Goal: Navigation & Orientation: Find specific page/section

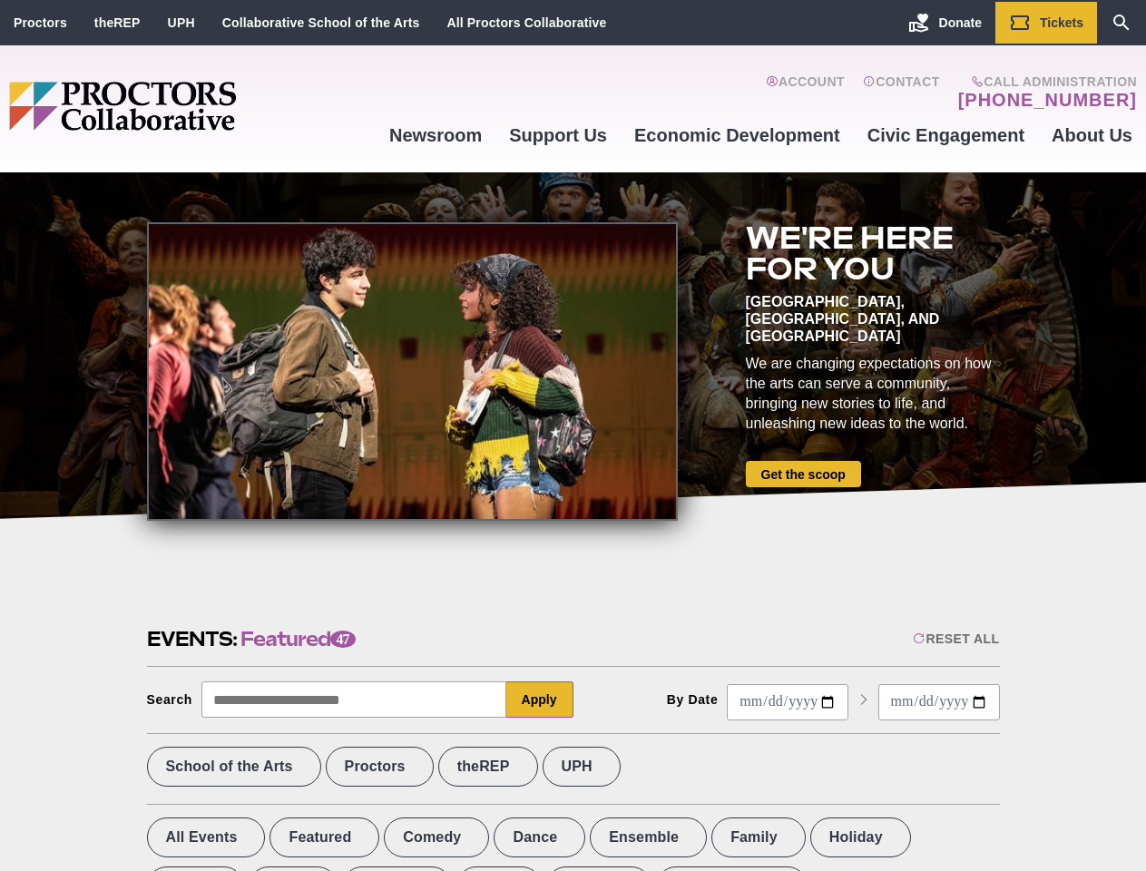
click at [572, 435] on div at bounding box center [412, 371] width 531 height 298
click at [954, 639] on div "Reset All" at bounding box center [956, 638] width 86 height 15
click at [540, 699] on button "Apply" at bounding box center [539, 699] width 67 height 36
